Goal: Task Accomplishment & Management: Manage account settings

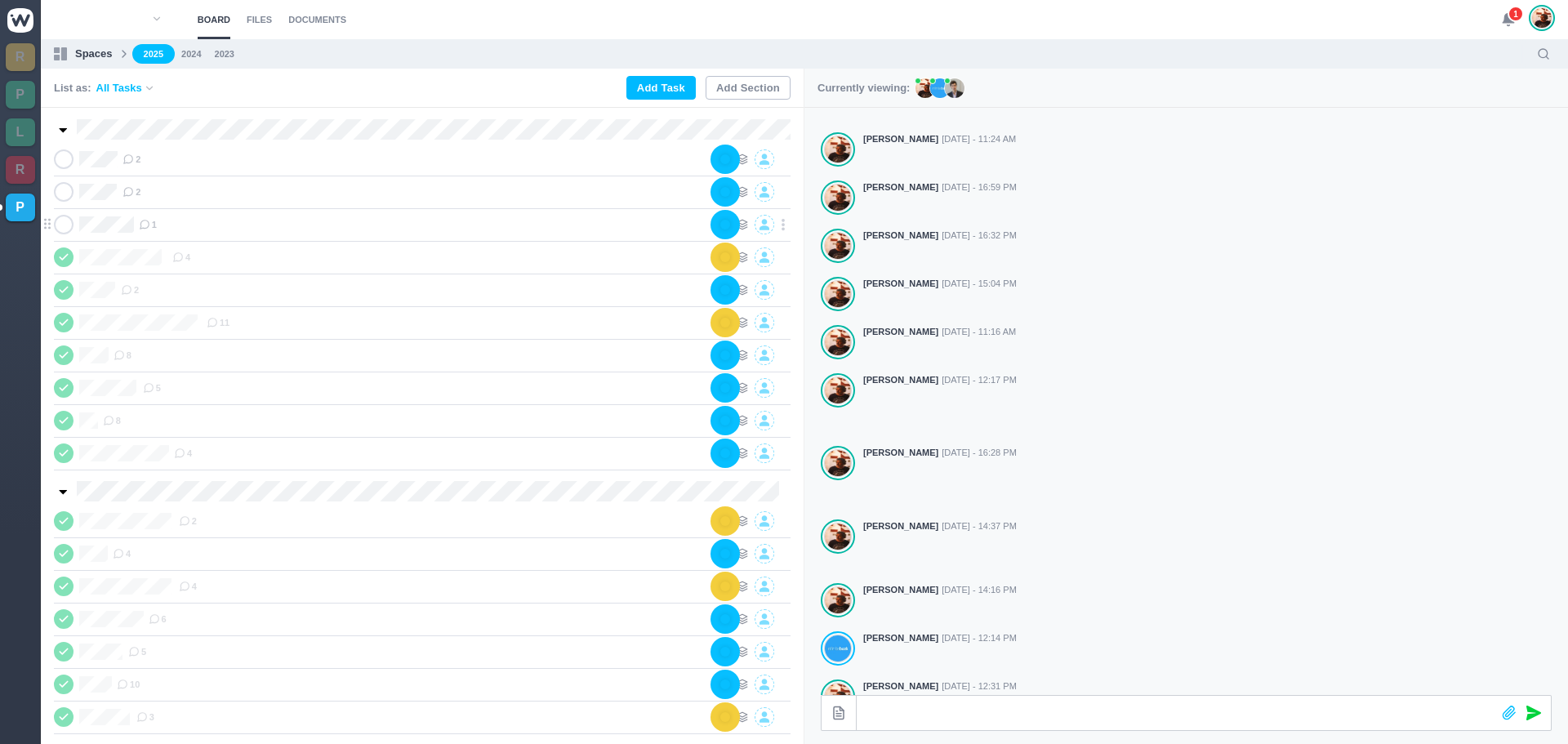
click at [66, 230] on icon at bounding box center [63, 225] width 13 height 12
click at [239, 228] on div "1" at bounding box center [425, 225] width 574 height 20
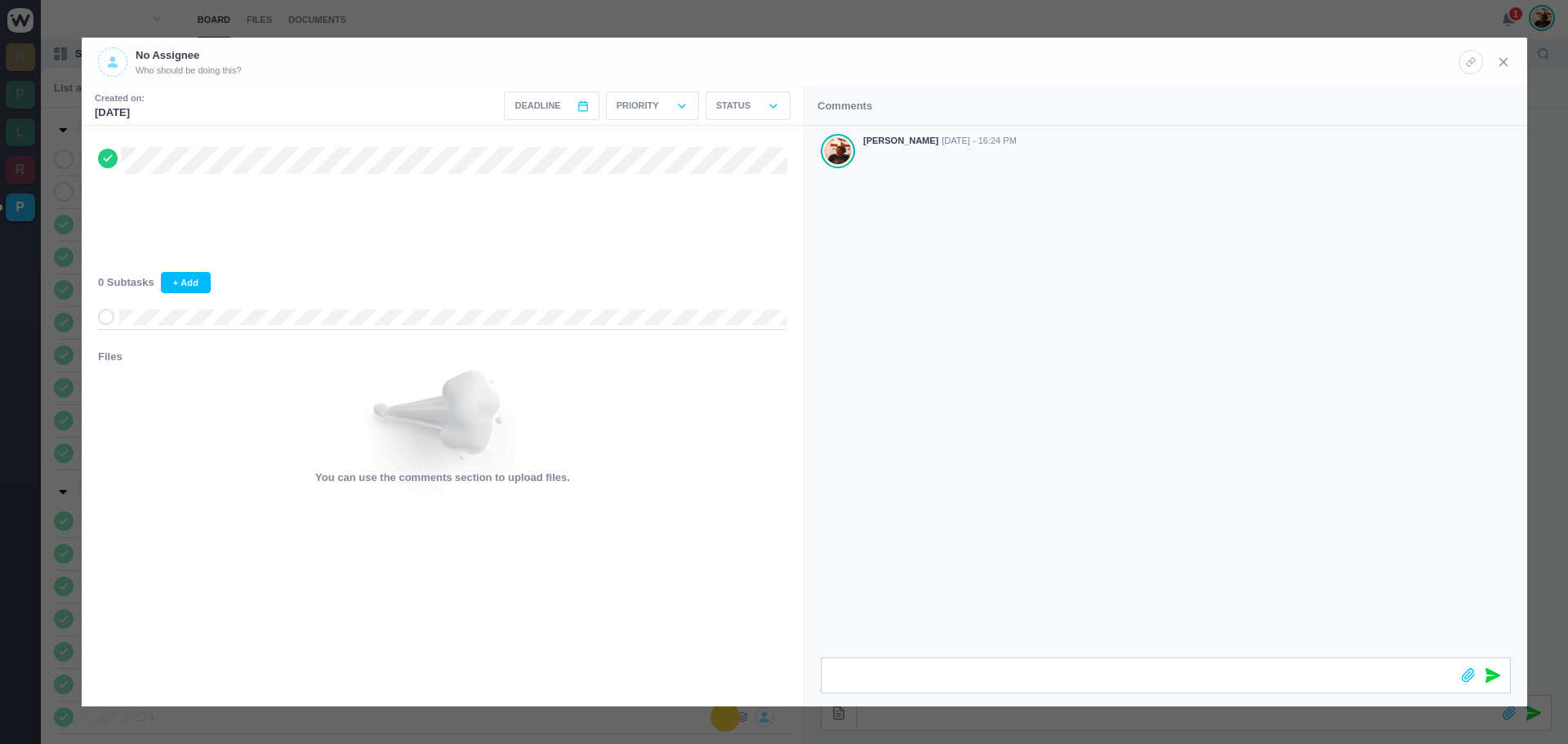
click at [1507, 61] on icon at bounding box center [1503, 62] width 15 height 15
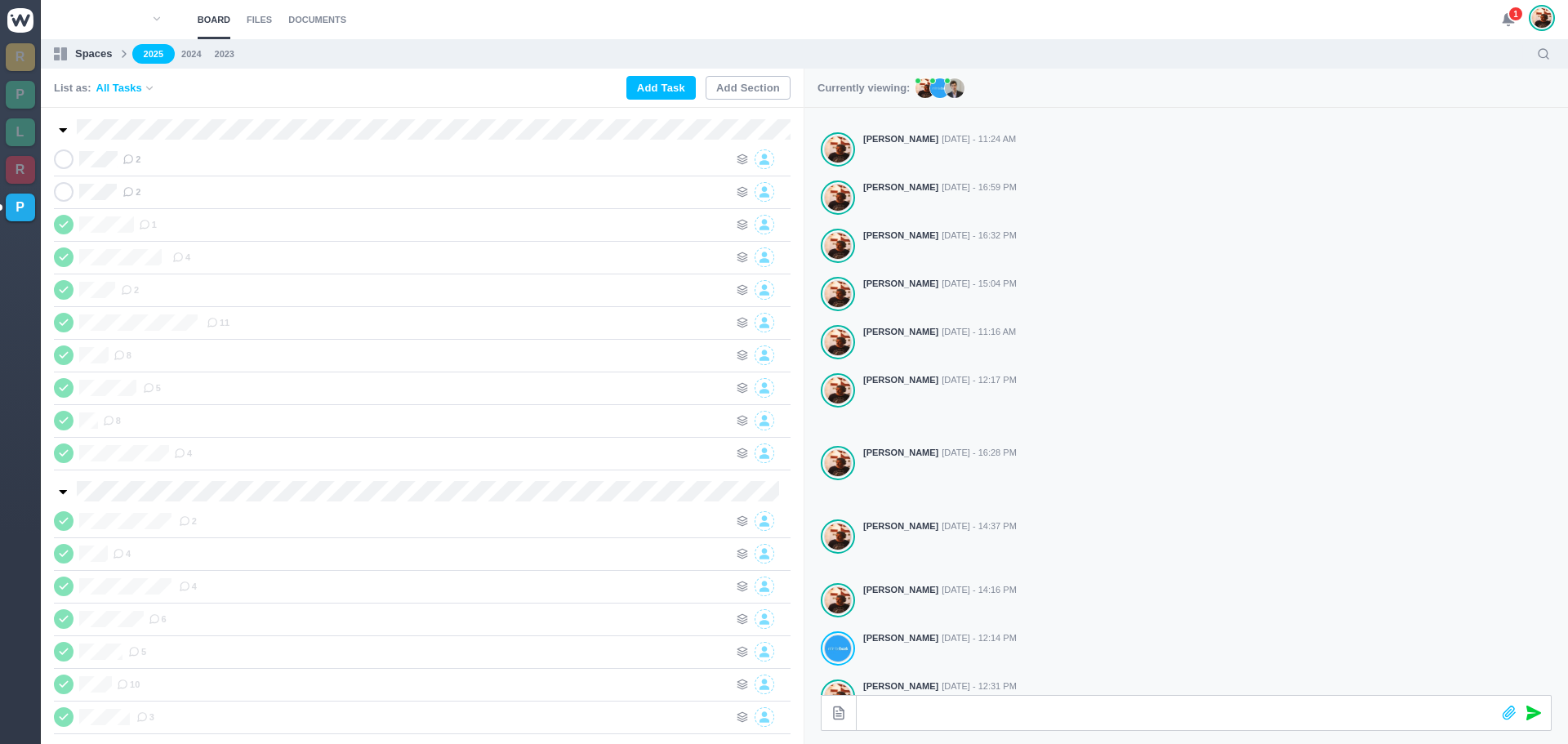
click at [1509, 13] on span "1" at bounding box center [1516, 14] width 17 height 17
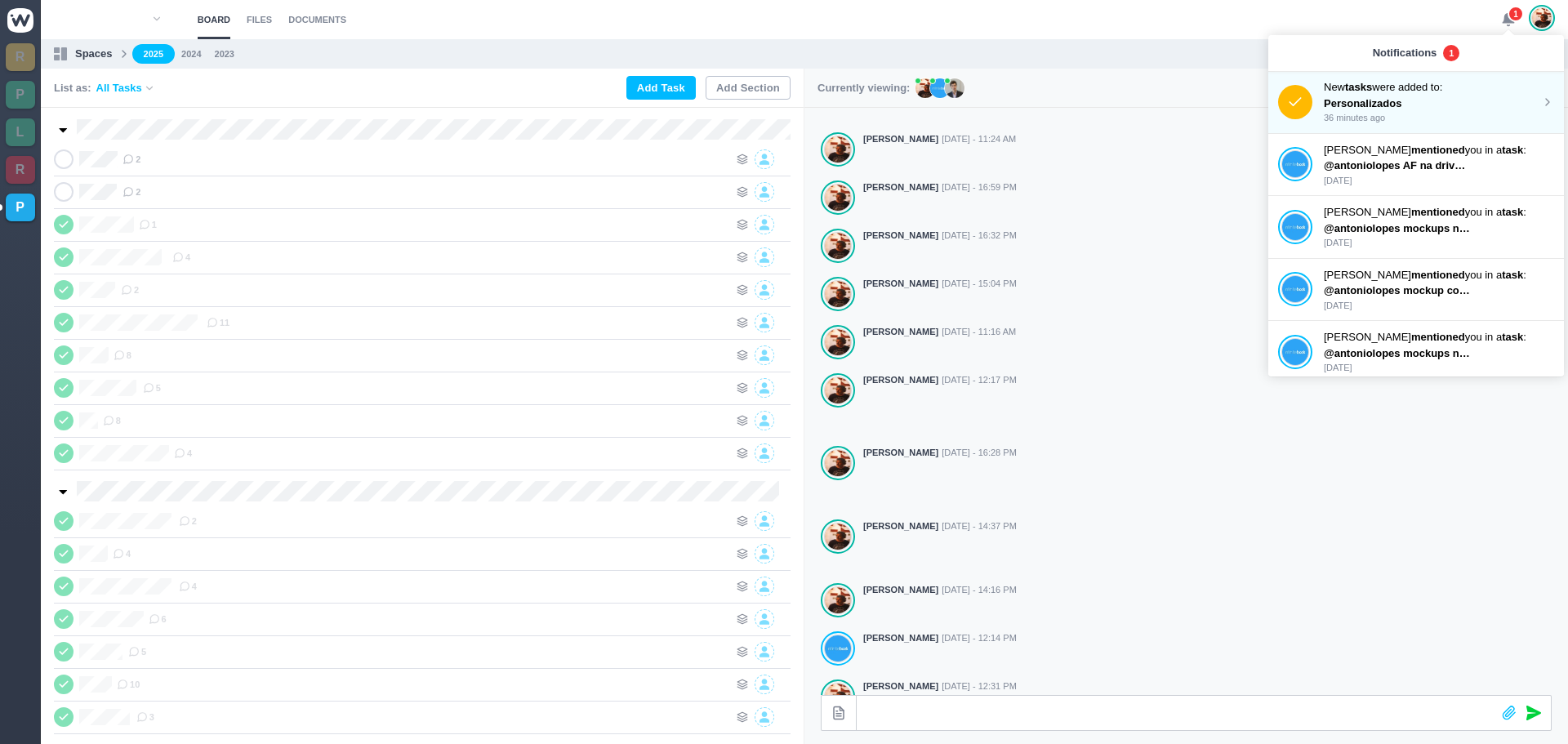
click at [1397, 89] on p "New tasks were added to:" at bounding box center [1432, 87] width 217 height 17
click at [1350, 94] on p "New tasks were added to:" at bounding box center [1432, 87] width 217 height 17
click at [1339, 97] on p "Personalizados" at bounding box center [1398, 103] width 147 height 17
click at [1143, 66] on nav "Spaces 2025 2024 2023" at bounding box center [805, 54] width 1528 height 29
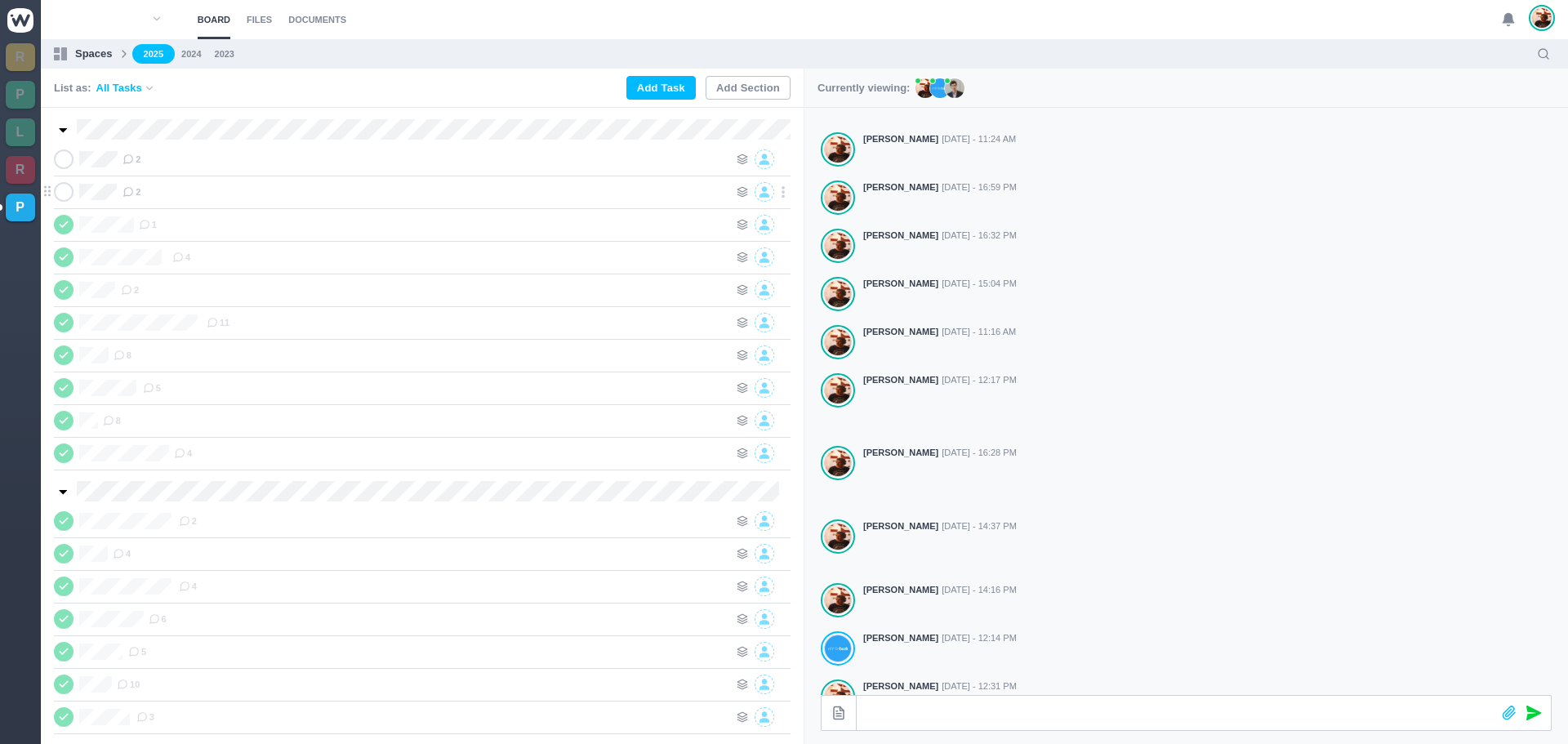
click at [210, 195] on div "2" at bounding box center [425, 192] width 606 height 20
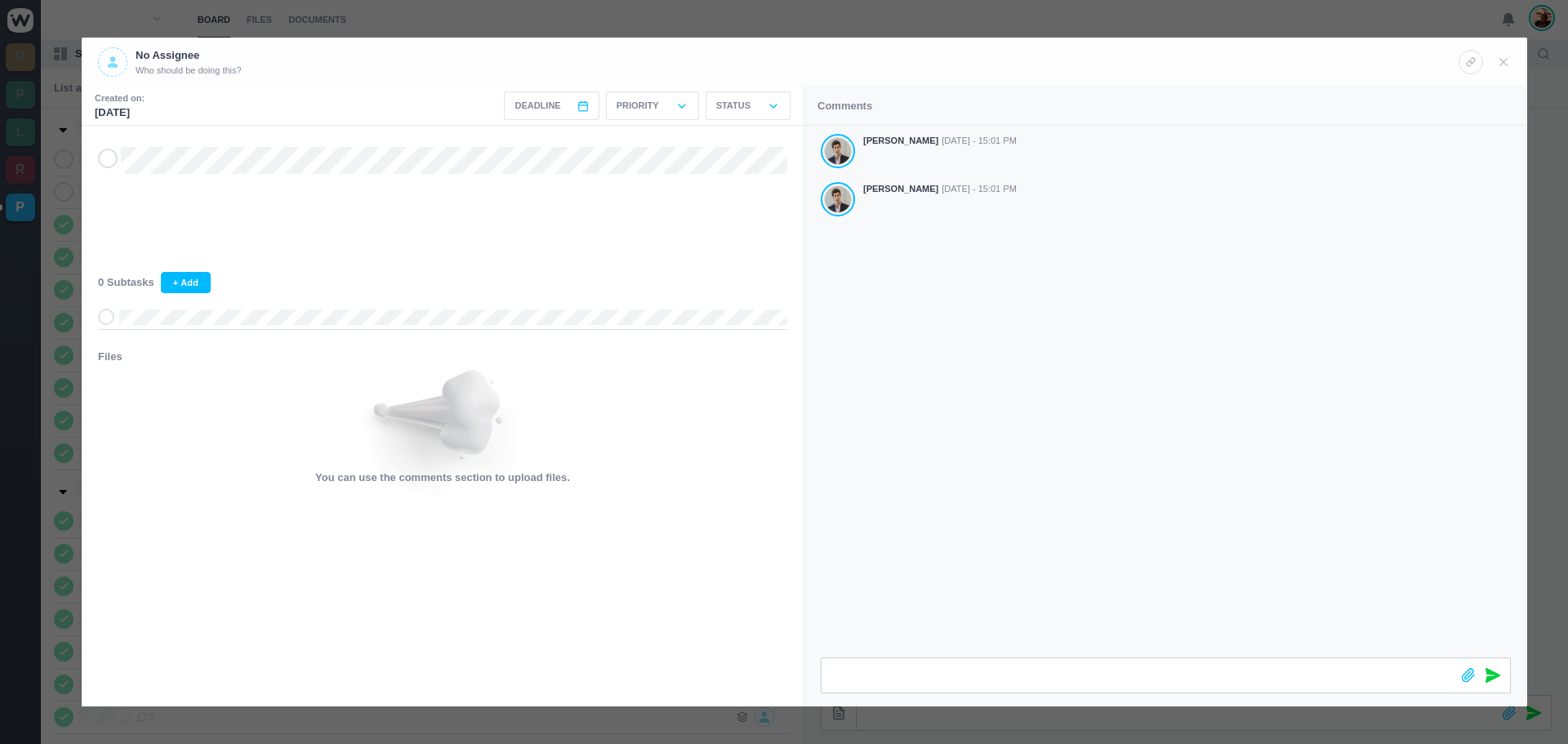
click at [1506, 38] on header "No Assignee Who should be doing this?" at bounding box center [804, 62] width 1445 height 49
click at [1506, 67] on icon at bounding box center [1503, 62] width 15 height 15
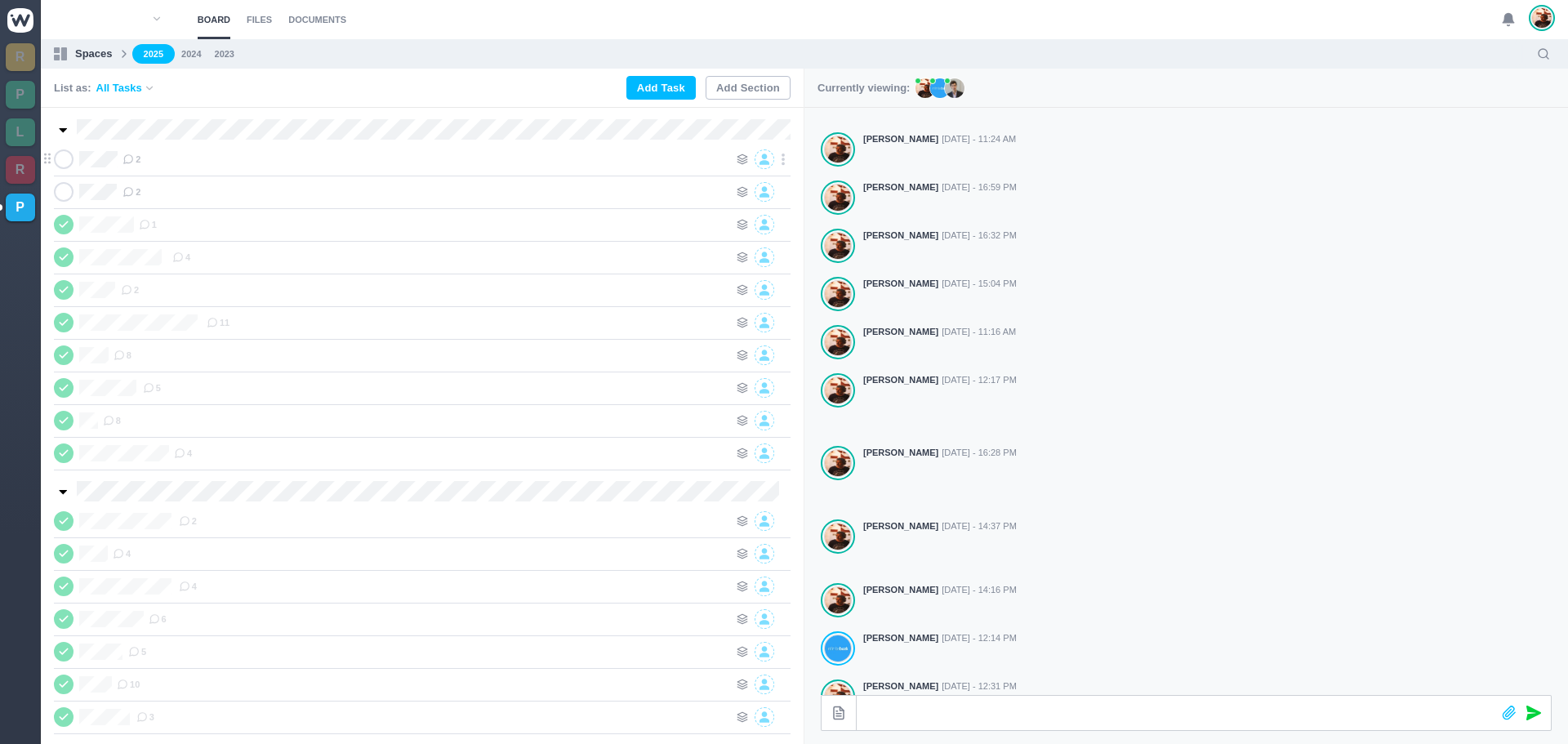
click at [264, 158] on div "2" at bounding box center [425, 159] width 606 height 20
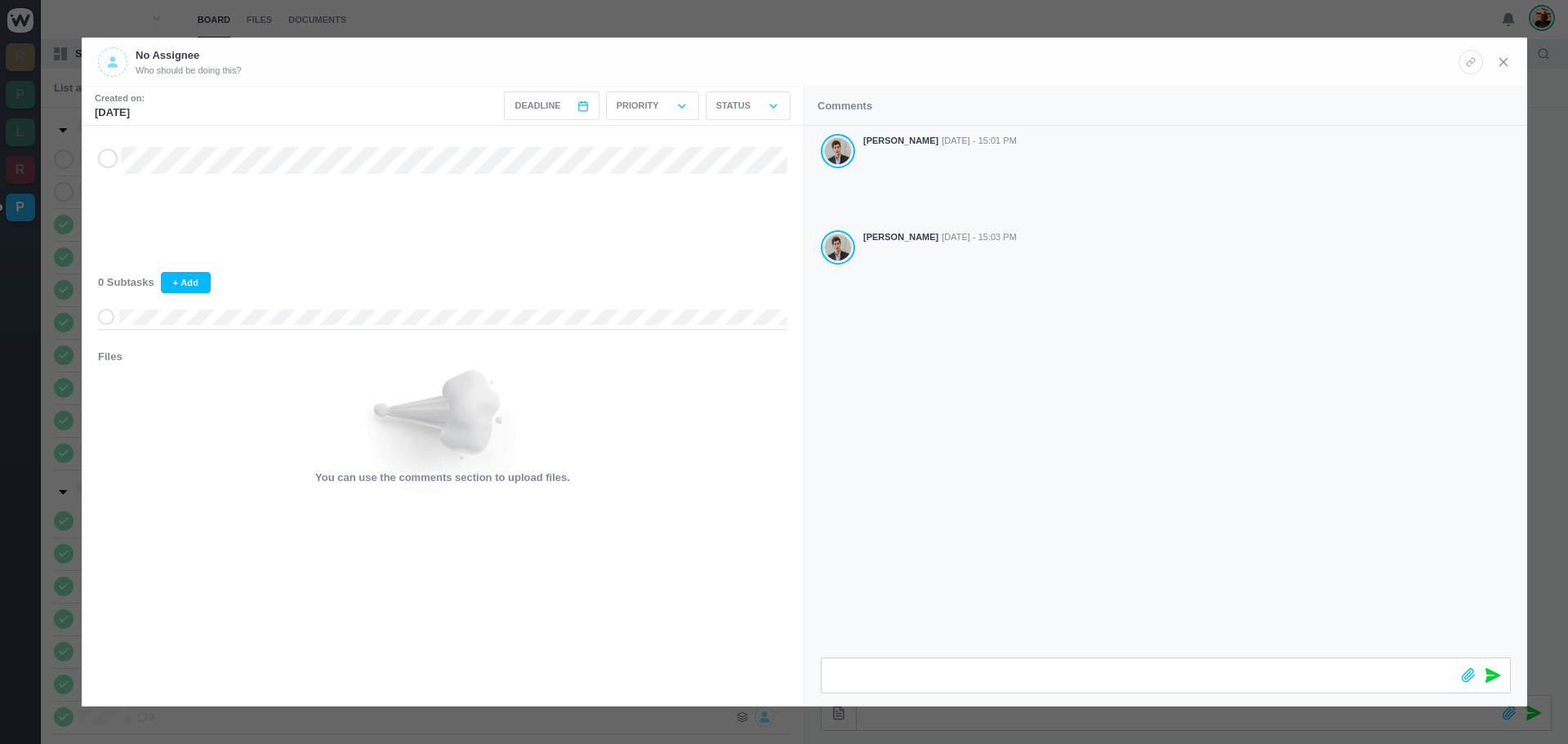
click at [1508, 60] on icon at bounding box center [1503, 62] width 15 height 15
